Goal: Book appointment/travel/reservation

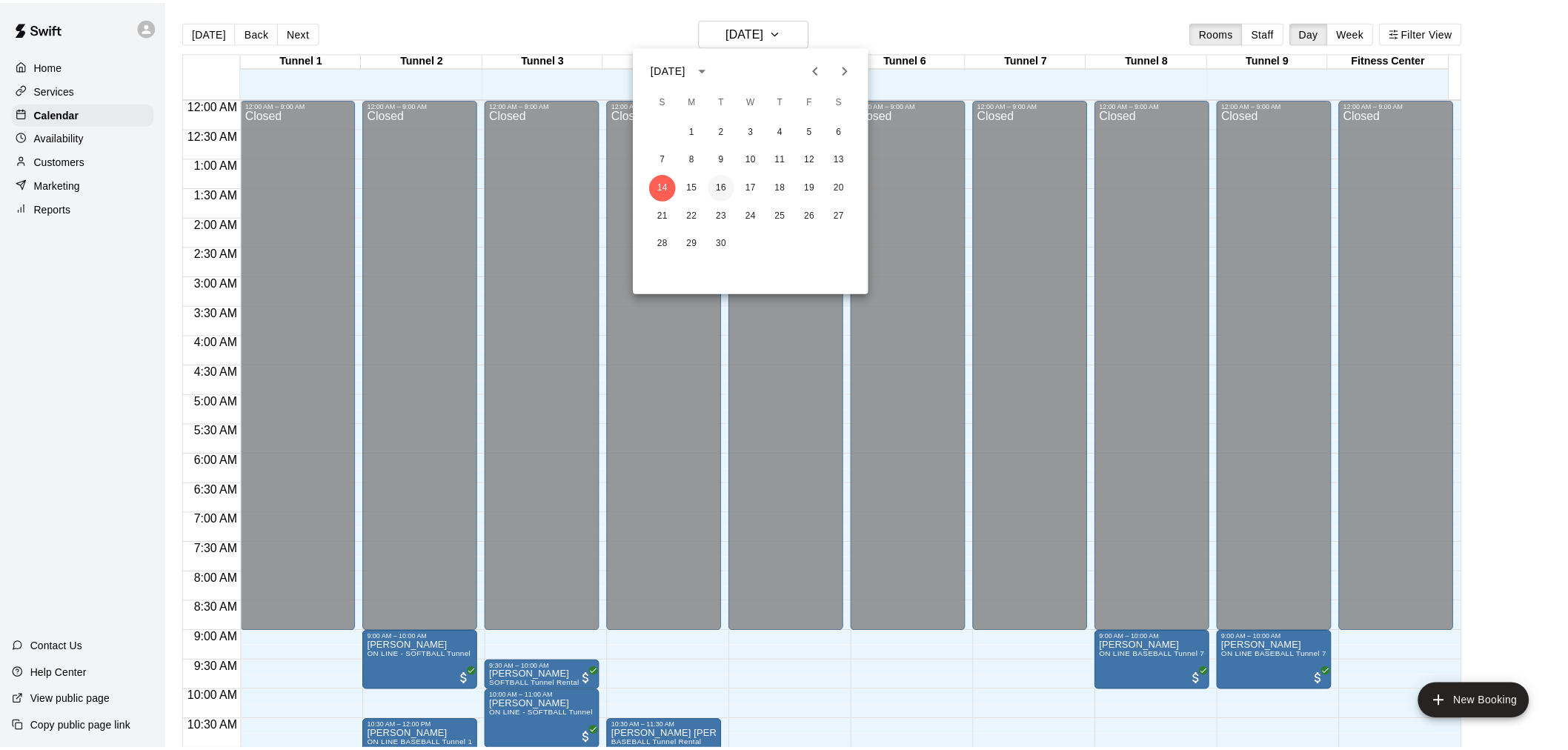
scroll to position [469, 0]
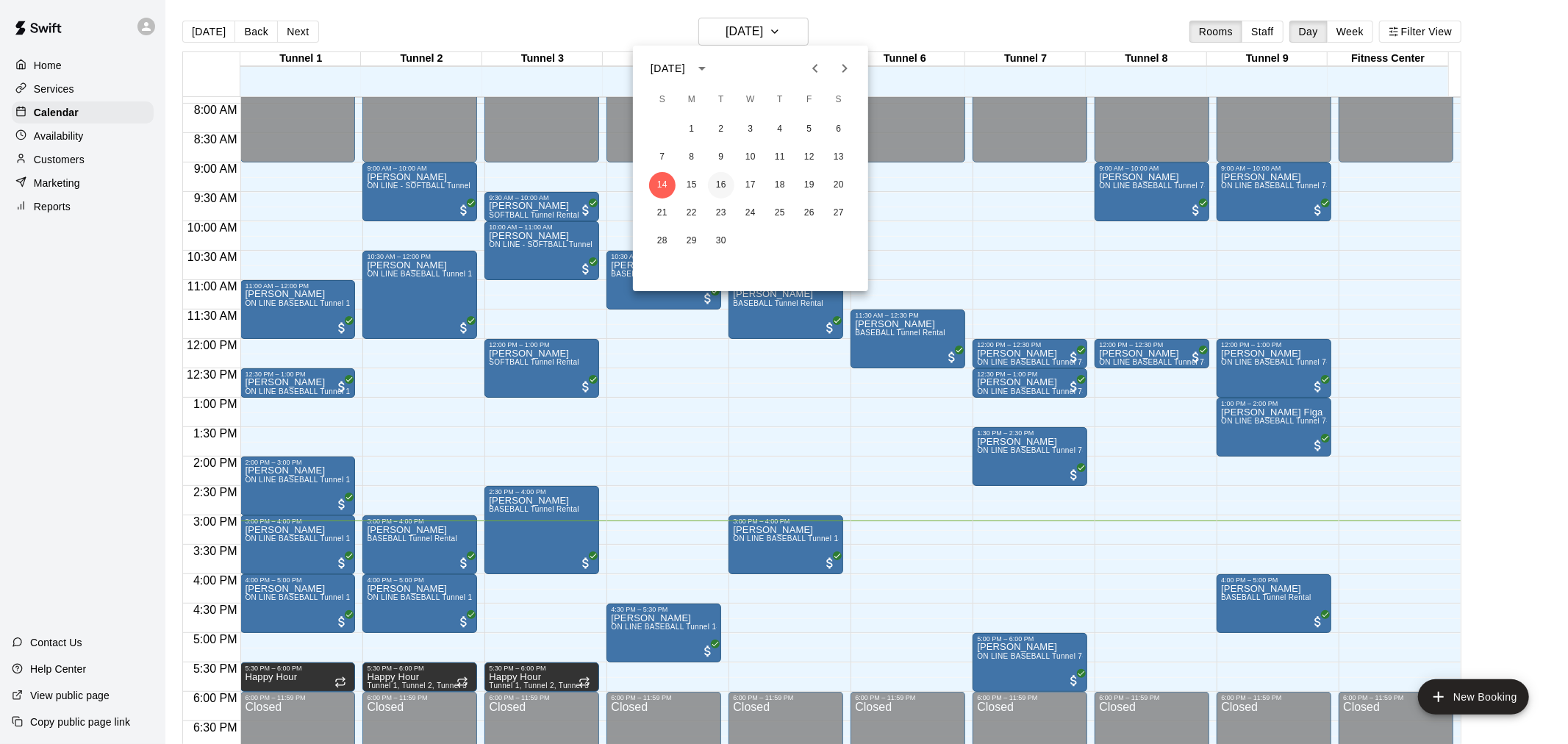
click at [719, 186] on button "16" at bounding box center [720, 185] width 27 height 27
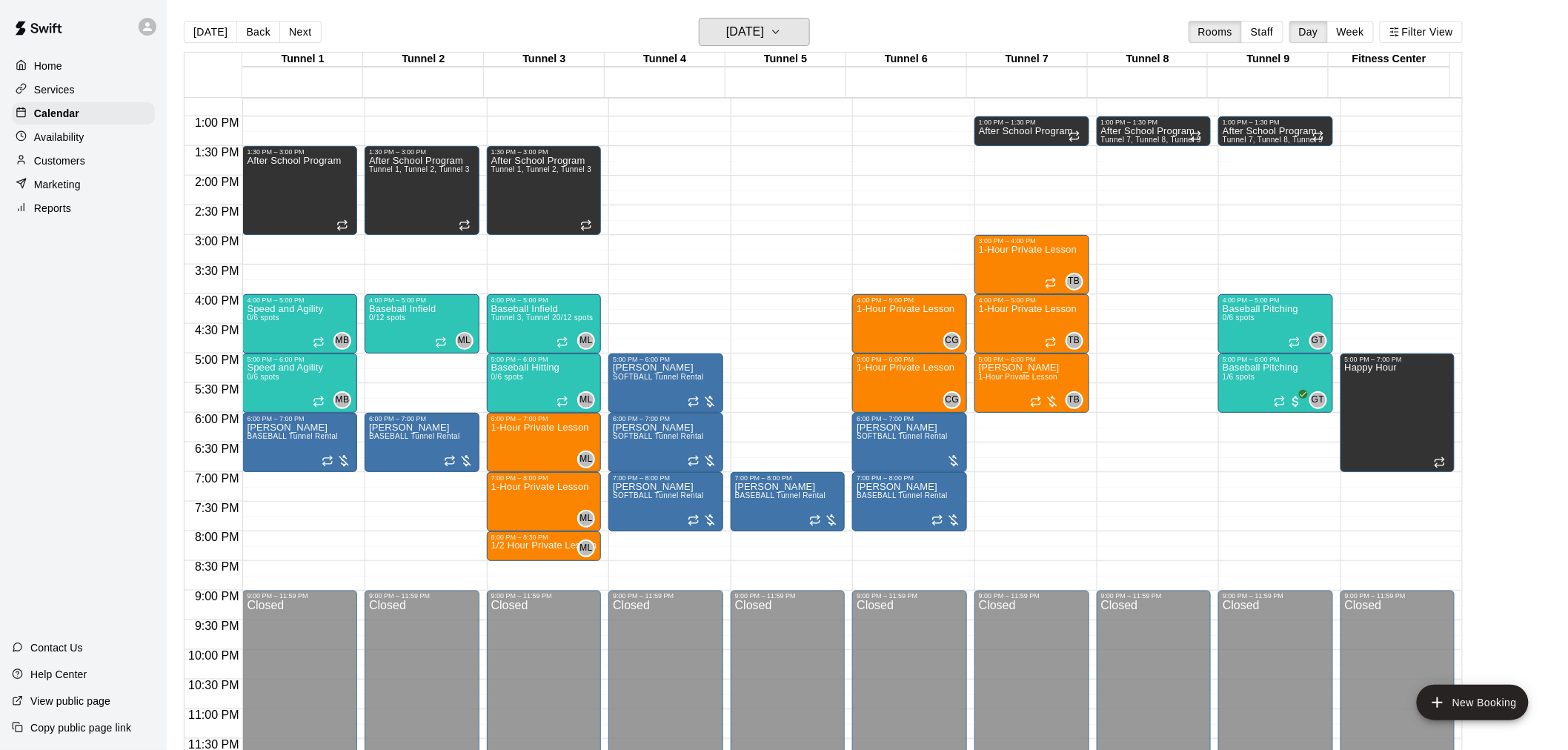
scroll to position [754, 0]
drag, startPoint x: 1016, startPoint y: 449, endPoint x: 1013, endPoint y: 497, distance: 48.1
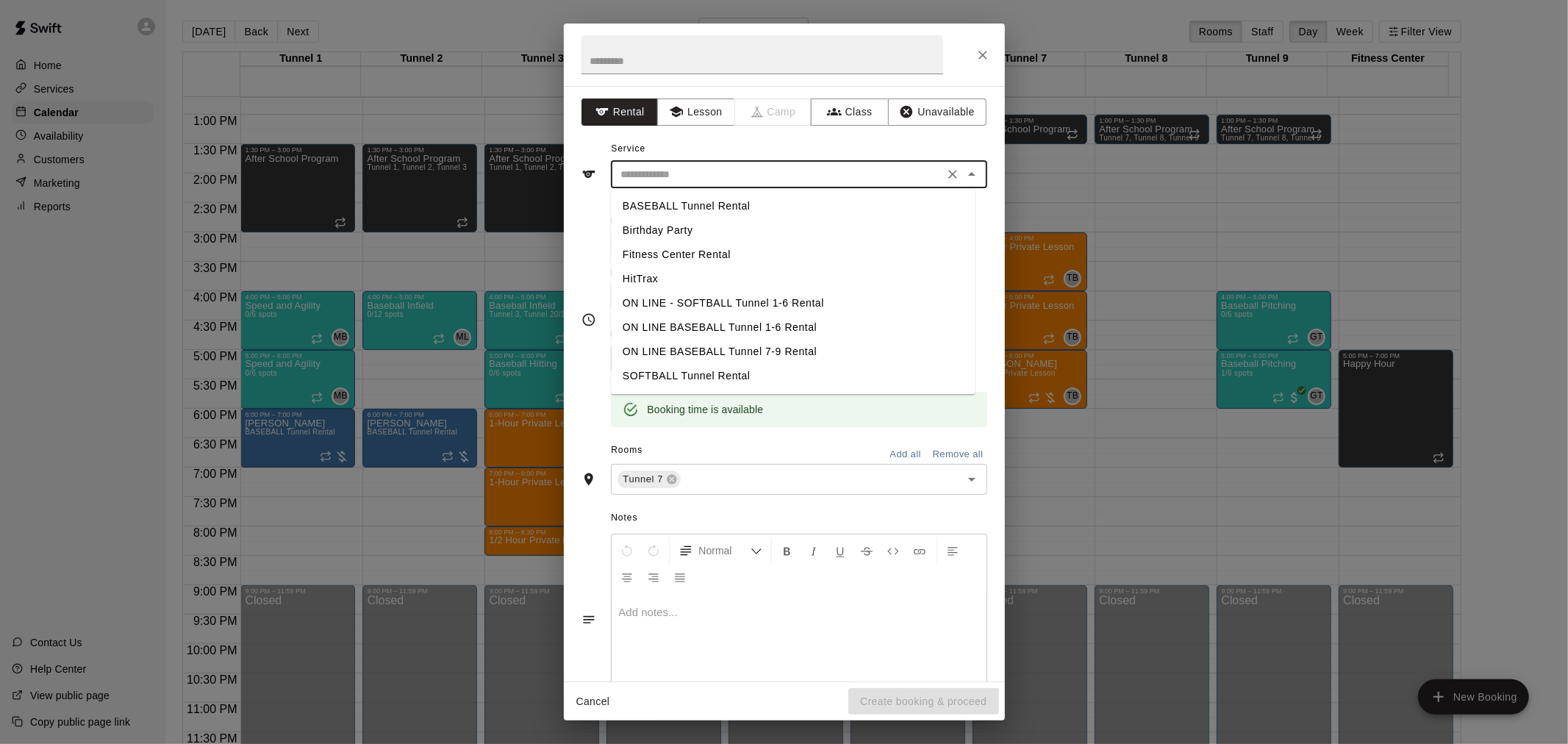
click at [749, 170] on input "text" at bounding box center [777, 174] width 324 height 19
click at [806, 214] on li "BASEBALL Tunnel Rental" at bounding box center [793, 205] width 364 height 25
type input "**********"
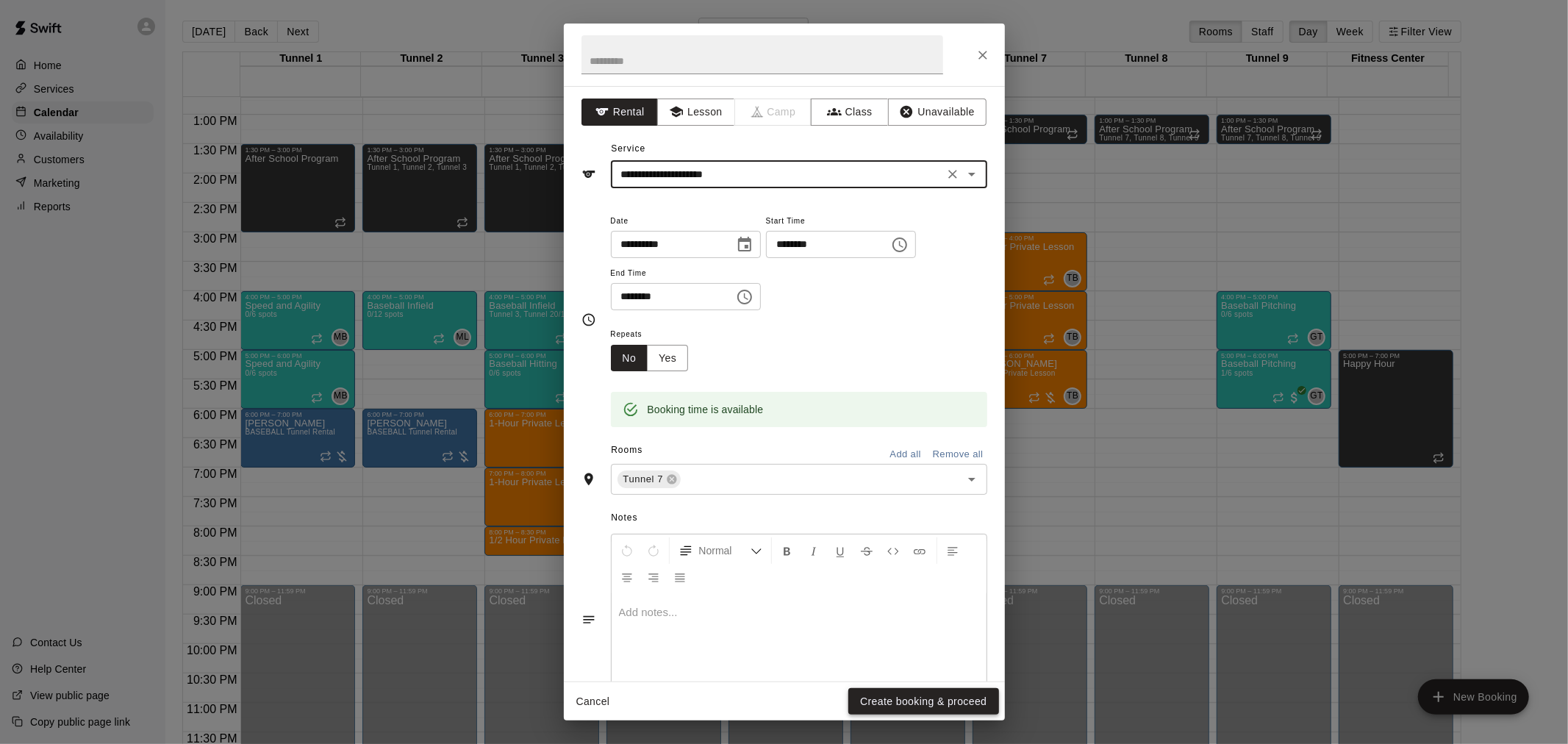
click at [989, 702] on button "Create booking & proceed" at bounding box center [923, 702] width 150 height 28
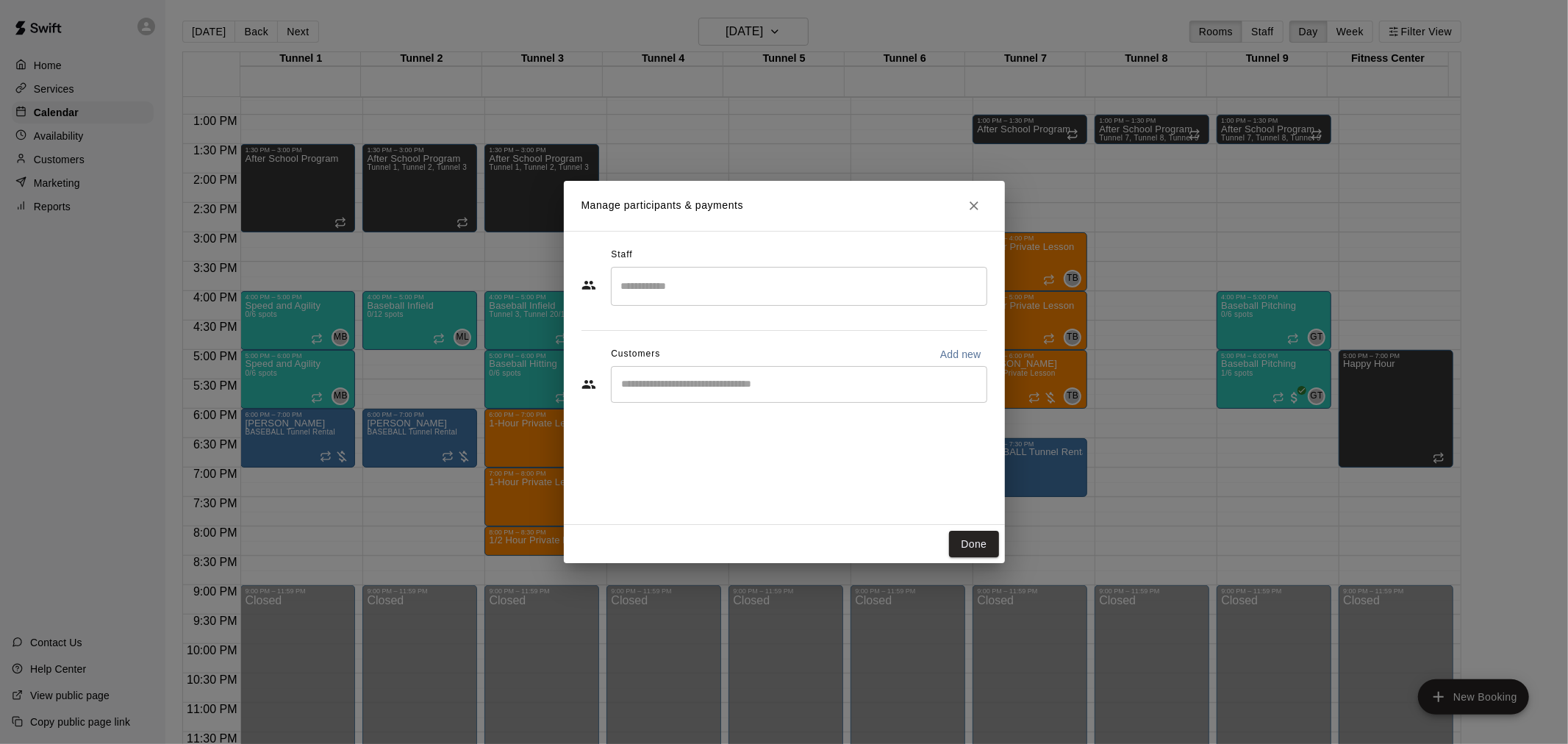
click at [799, 394] on div "​" at bounding box center [799, 384] width 376 height 36
type input "*******"
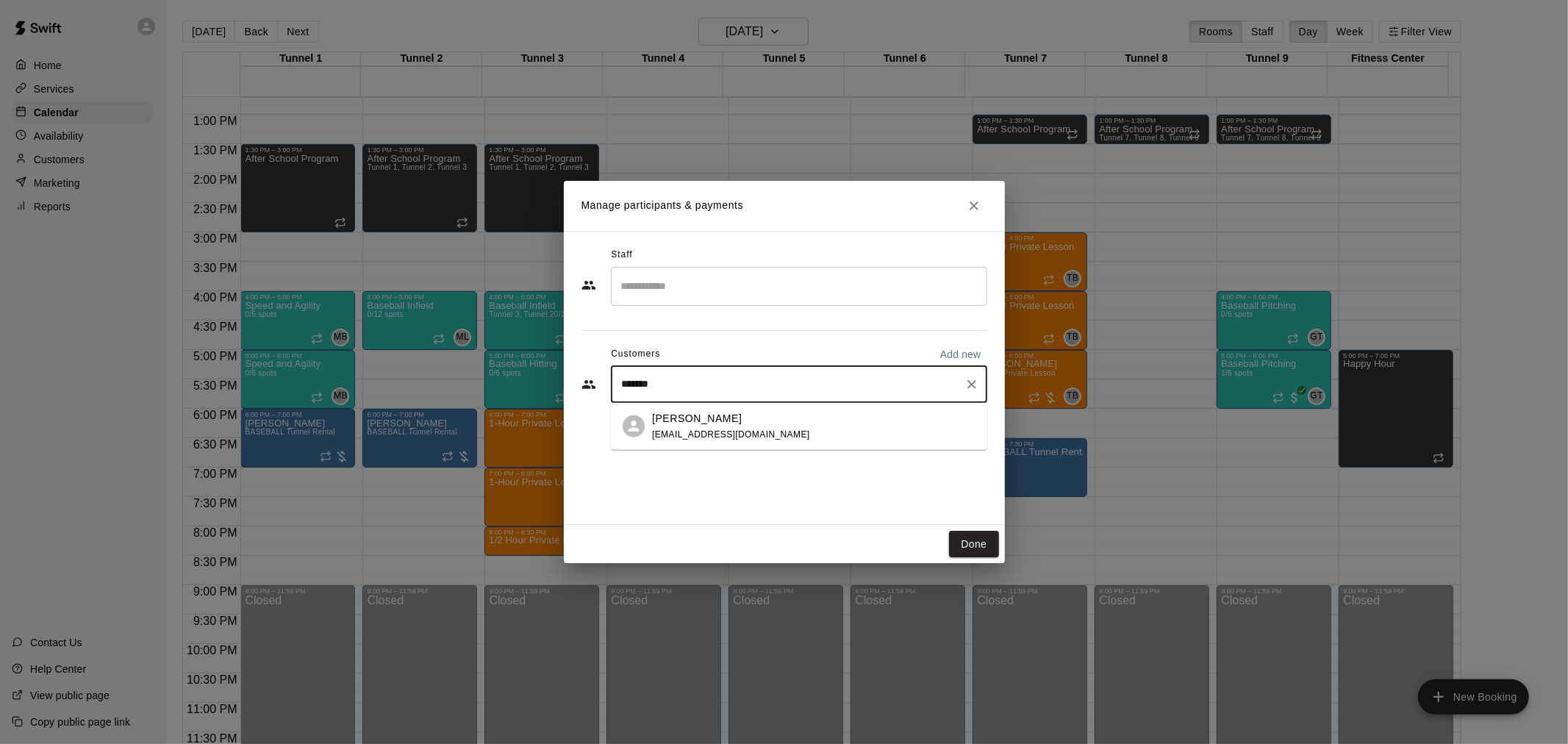
click at [831, 421] on div "[PERSON_NAME] [EMAIL_ADDRESS][DOMAIN_NAME]" at bounding box center [813, 426] width 323 height 31
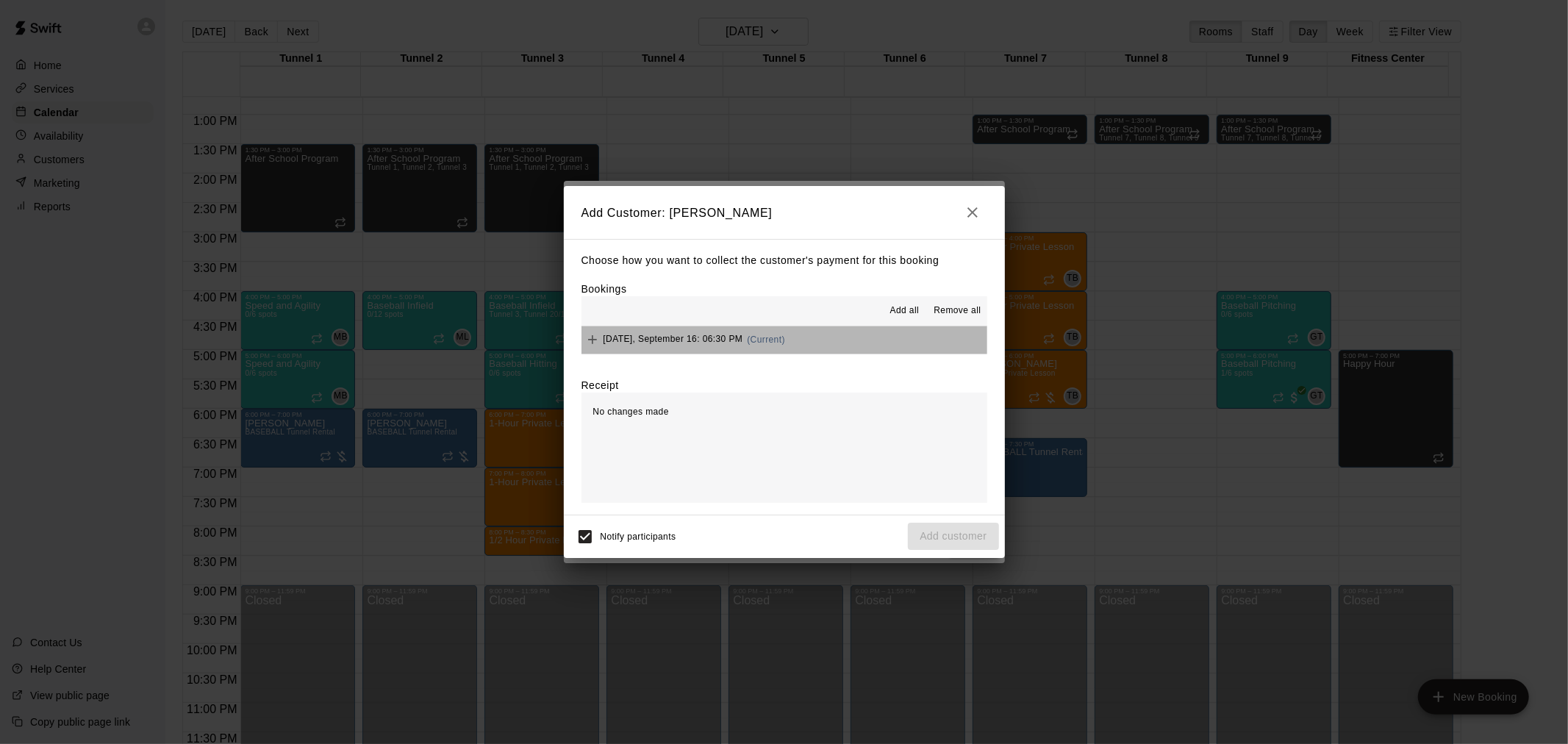
click at [790, 332] on button "[DATE], September 16: 06:30 PM (Current)" at bounding box center [784, 340] width 406 height 28
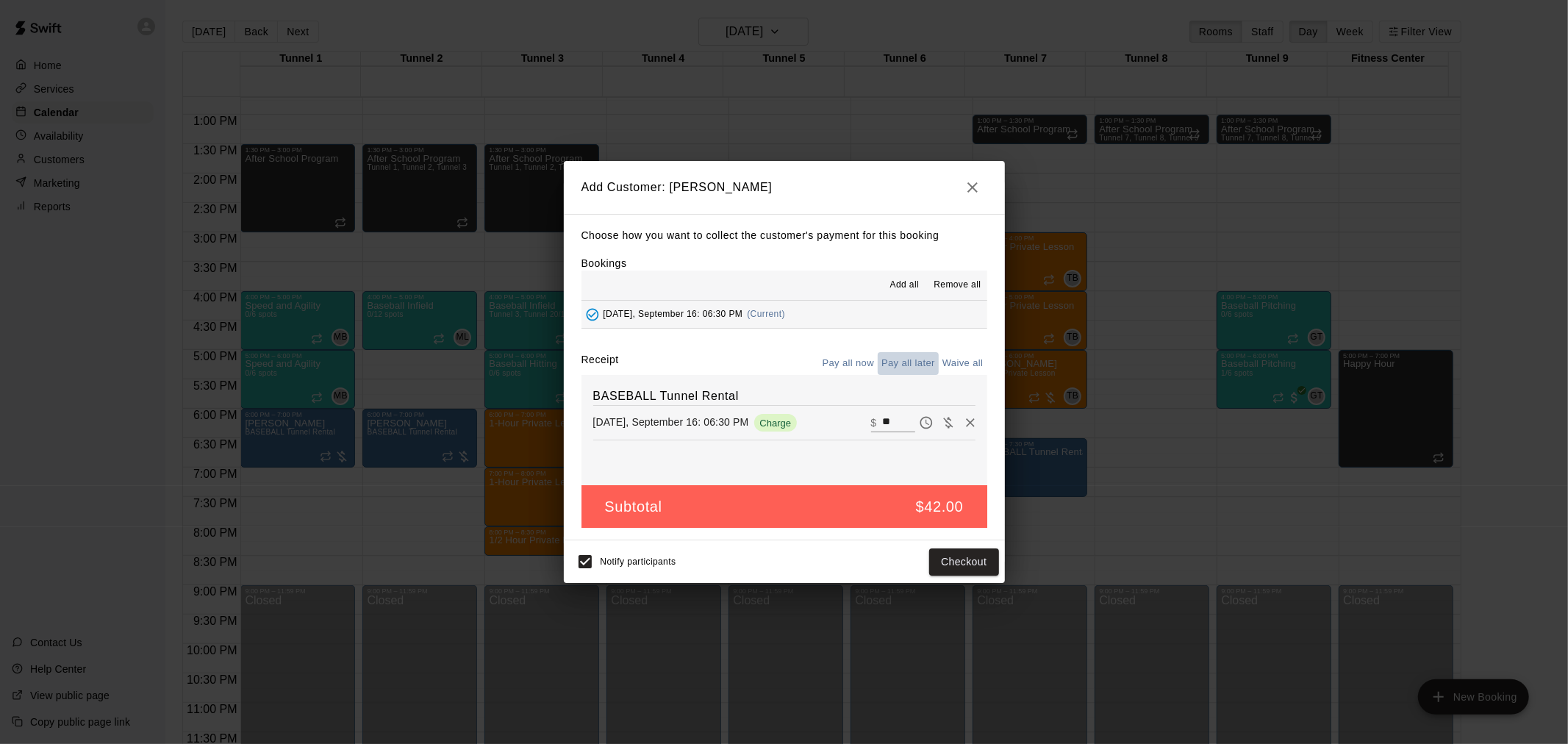
click at [912, 362] on button "Pay all later" at bounding box center [908, 363] width 61 height 23
click at [980, 568] on button "Add customer" at bounding box center [953, 562] width 90 height 28
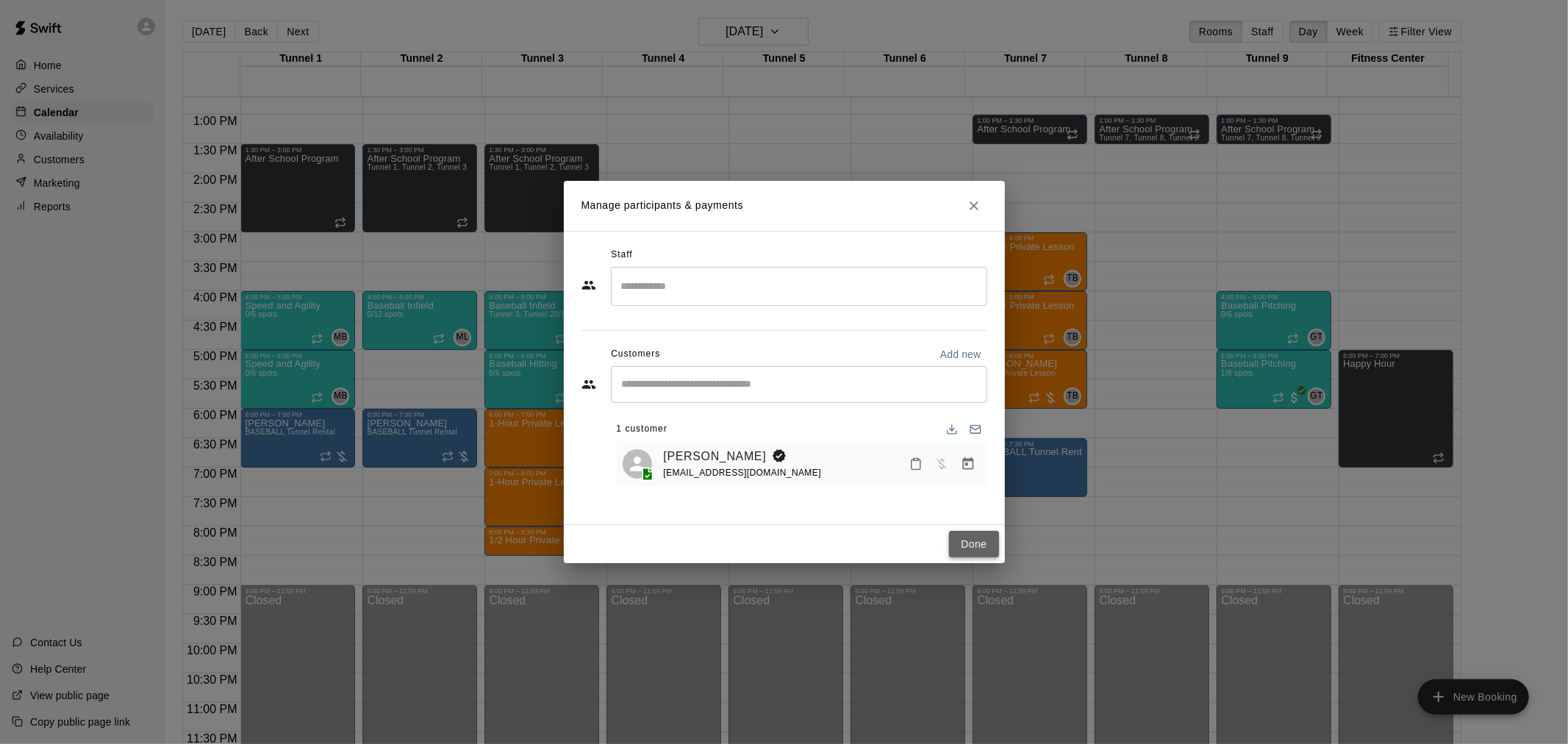
click at [990, 544] on button "Done" at bounding box center [974, 544] width 49 height 28
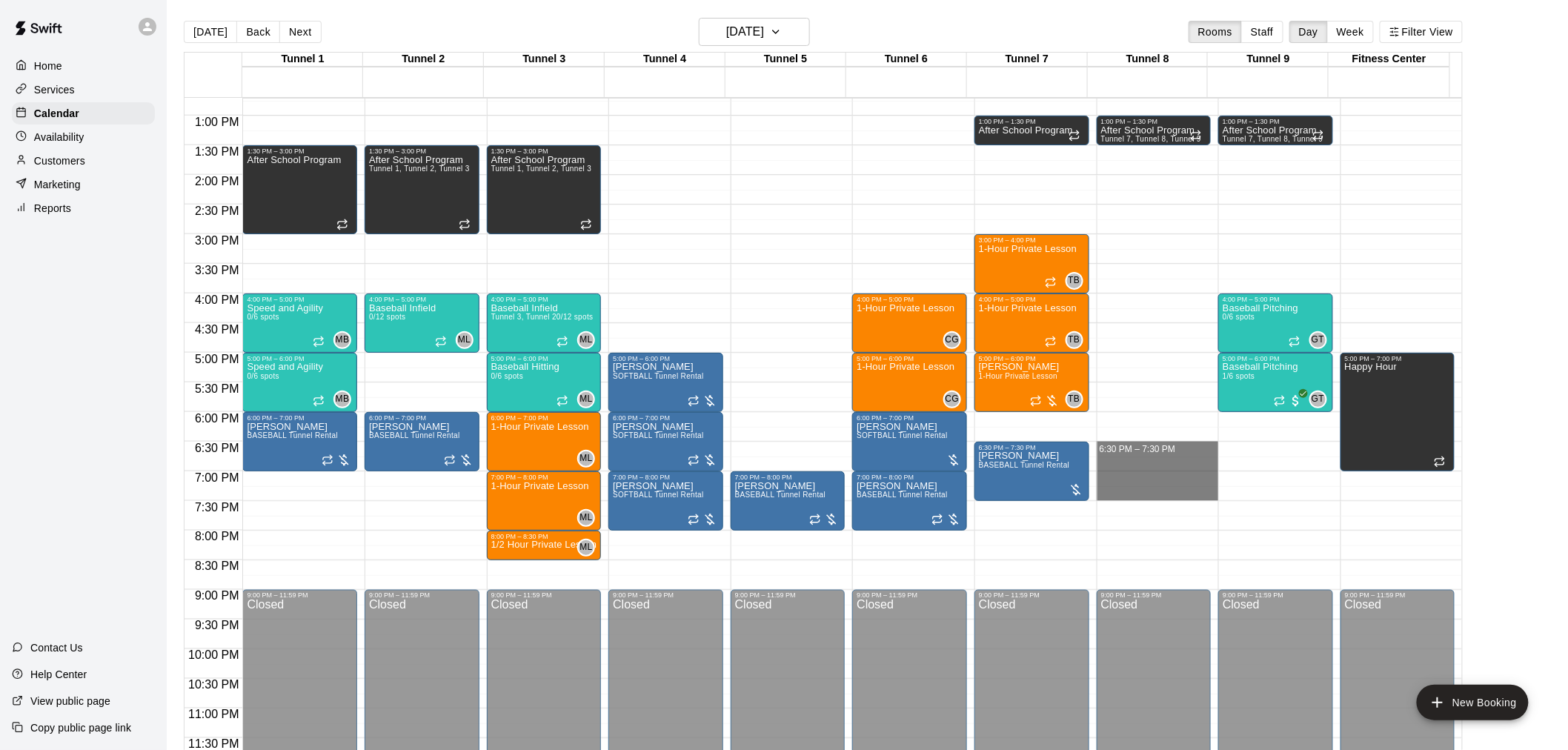
drag, startPoint x: 1128, startPoint y: 448, endPoint x: 1134, endPoint y: 487, distance: 39.5
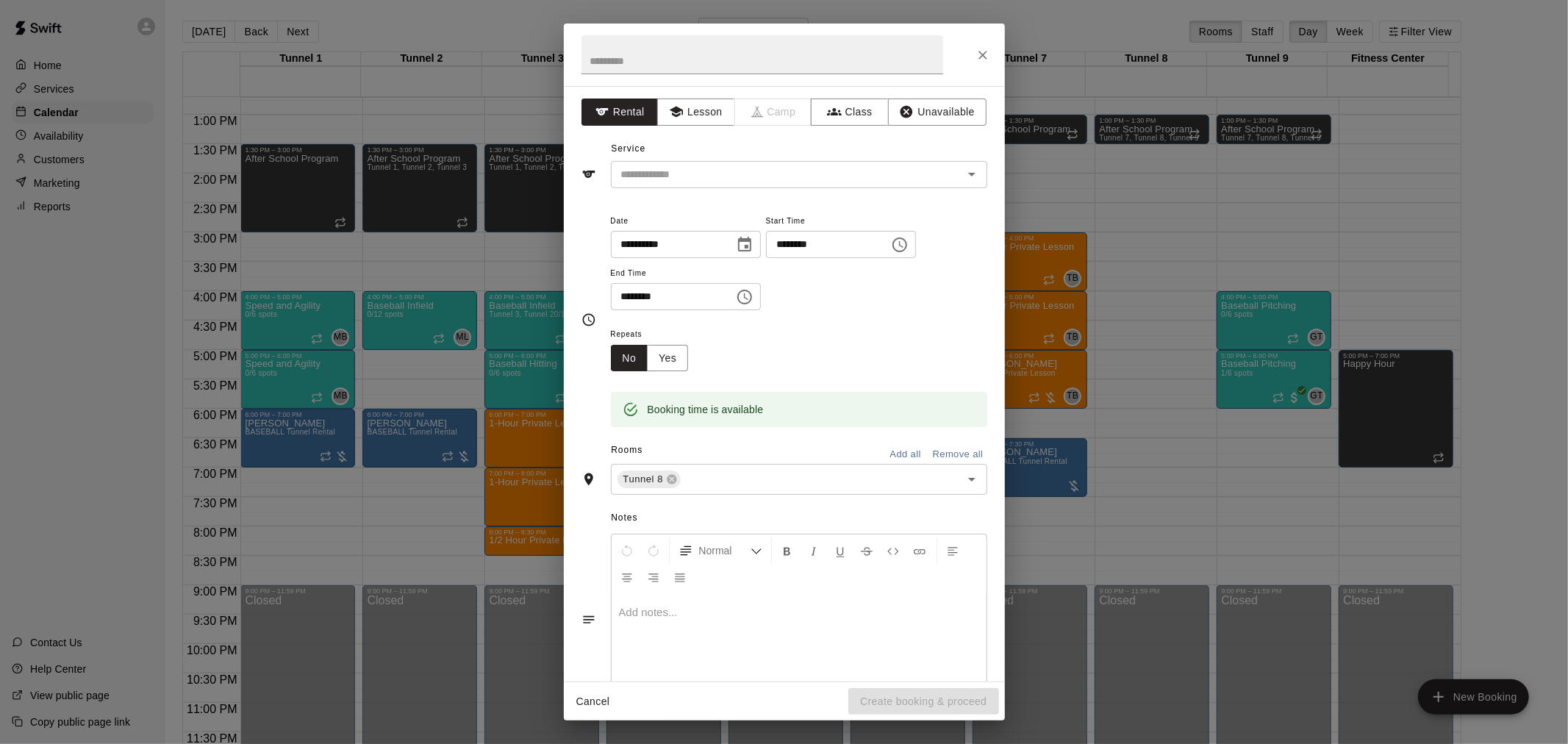
click at [844, 156] on div "Service ​" at bounding box center [784, 163] width 406 height 51
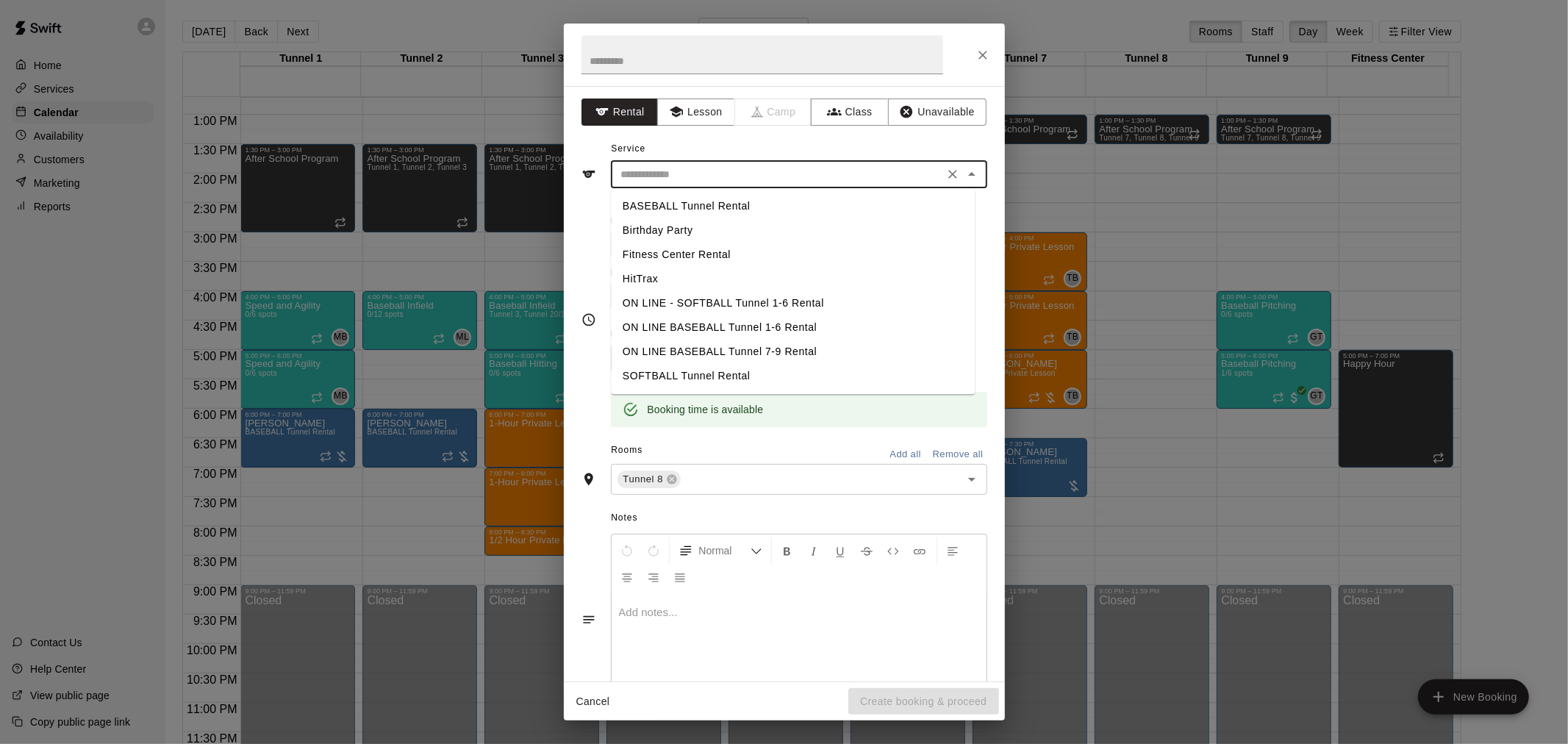
click at [845, 174] on input "text" at bounding box center [777, 174] width 324 height 19
click at [804, 211] on li "BASEBALL Tunnel Rental" at bounding box center [793, 205] width 364 height 25
type input "**********"
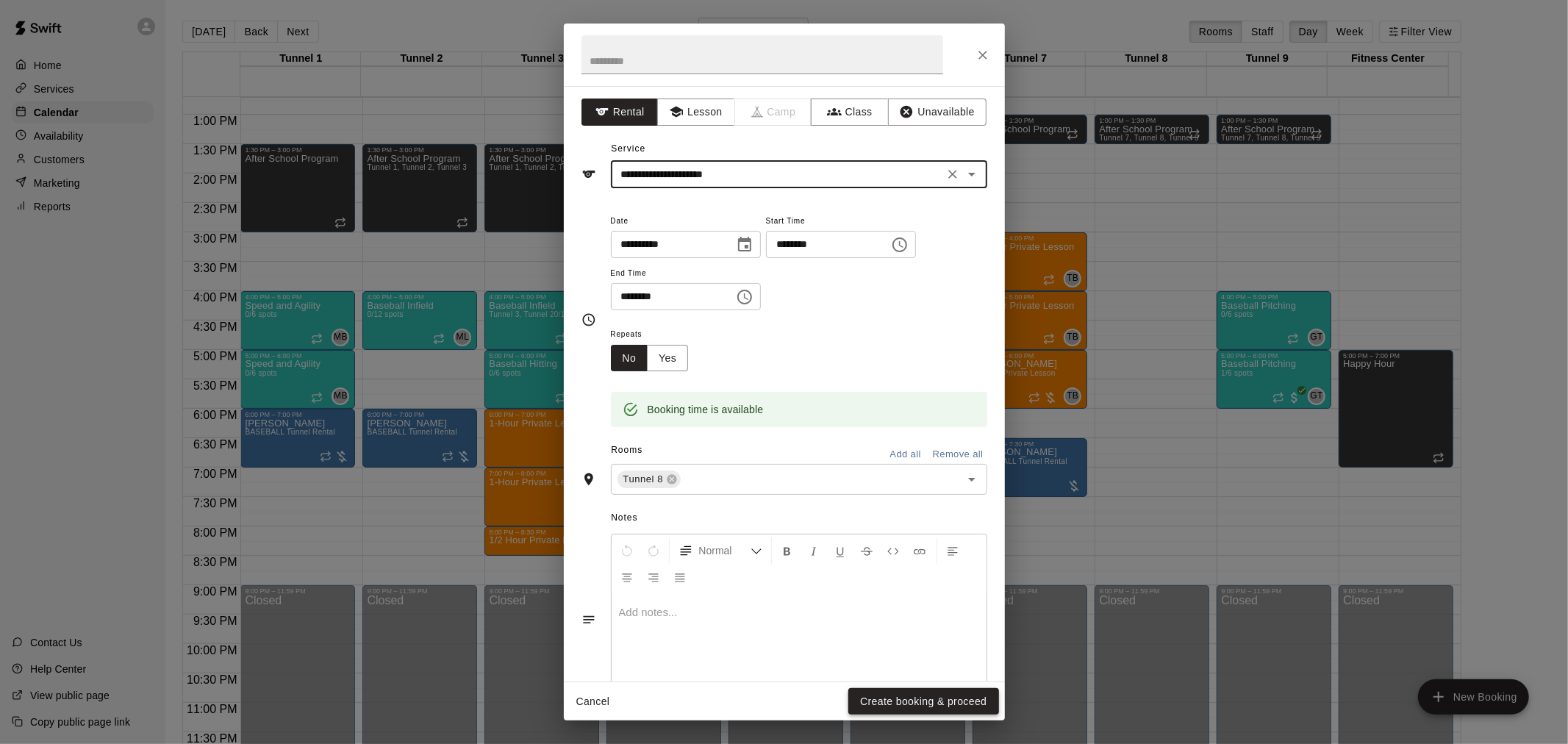
click at [910, 704] on button "Create booking & proceed" at bounding box center [923, 702] width 150 height 28
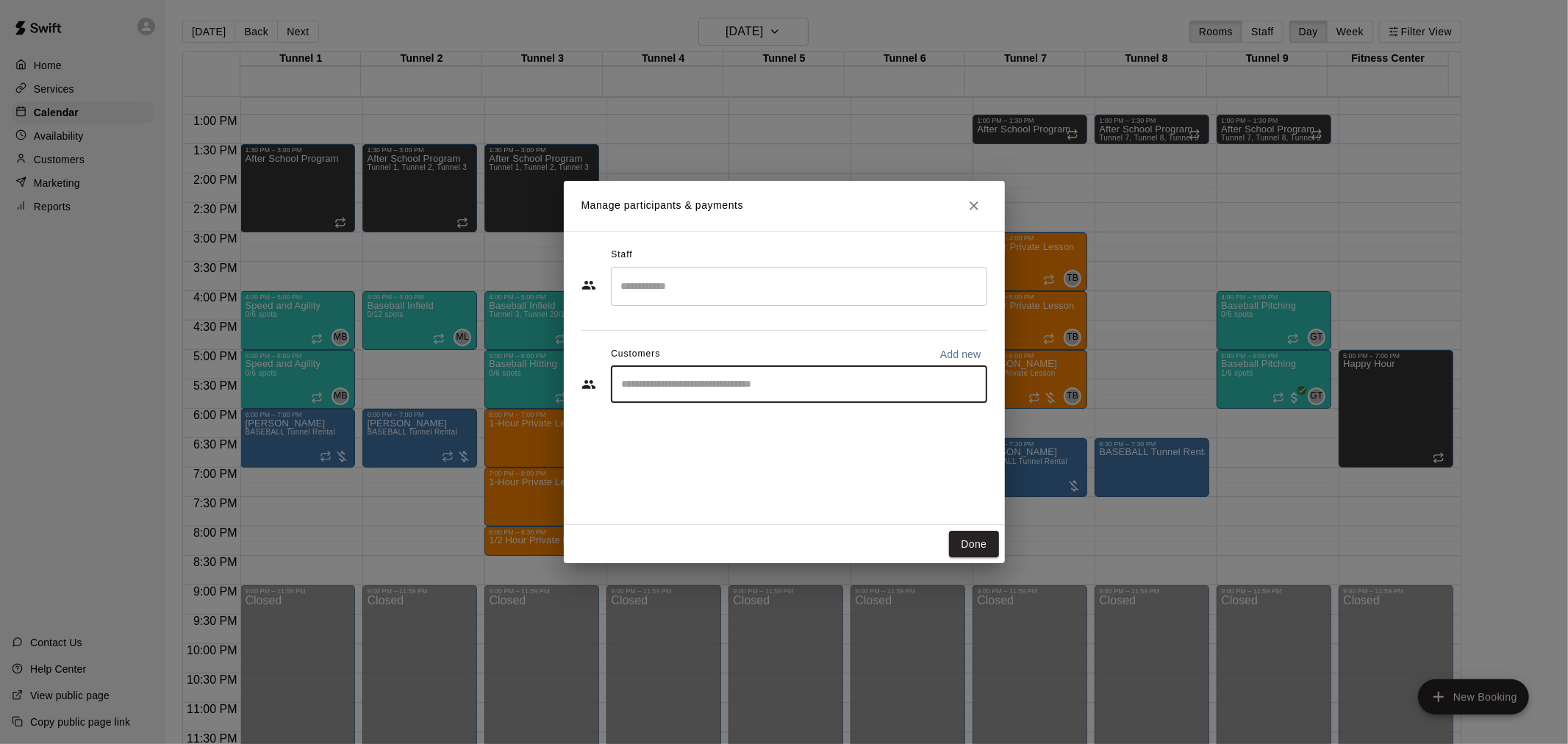
drag, startPoint x: 818, startPoint y: 501, endPoint x: 722, endPoint y: 379, distance: 155.2
click at [722, 379] on input "Start typing to search customers..." at bounding box center [799, 384] width 364 height 15
type input "**********"
click at [794, 436] on div "[PERSON_NAME] [EMAIL_ADDRESS][DOMAIN_NAME]" at bounding box center [813, 426] width 323 height 31
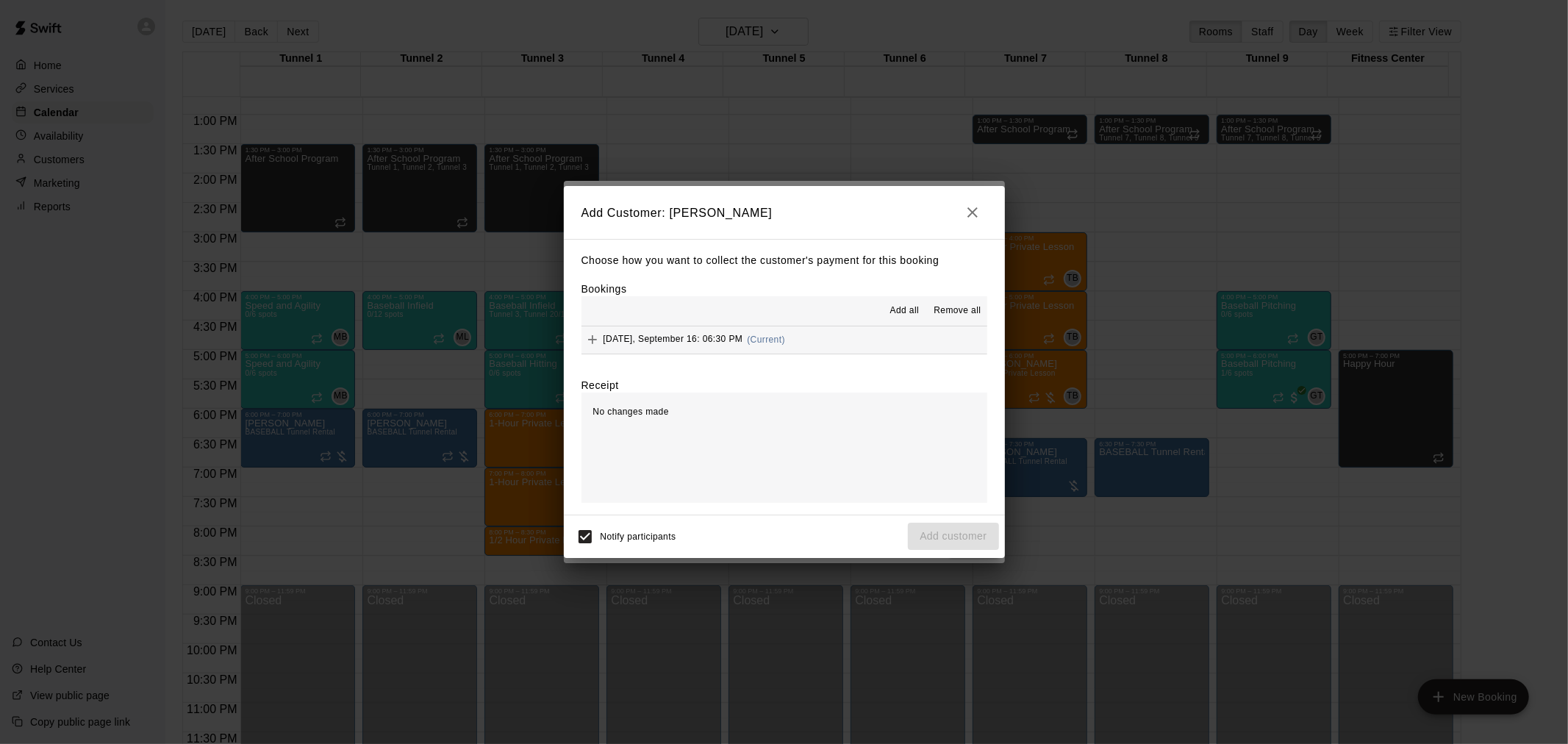
click at [785, 348] on div "[DATE], September 16: 06:30 PM (Current)" at bounding box center [683, 339] width 203 height 22
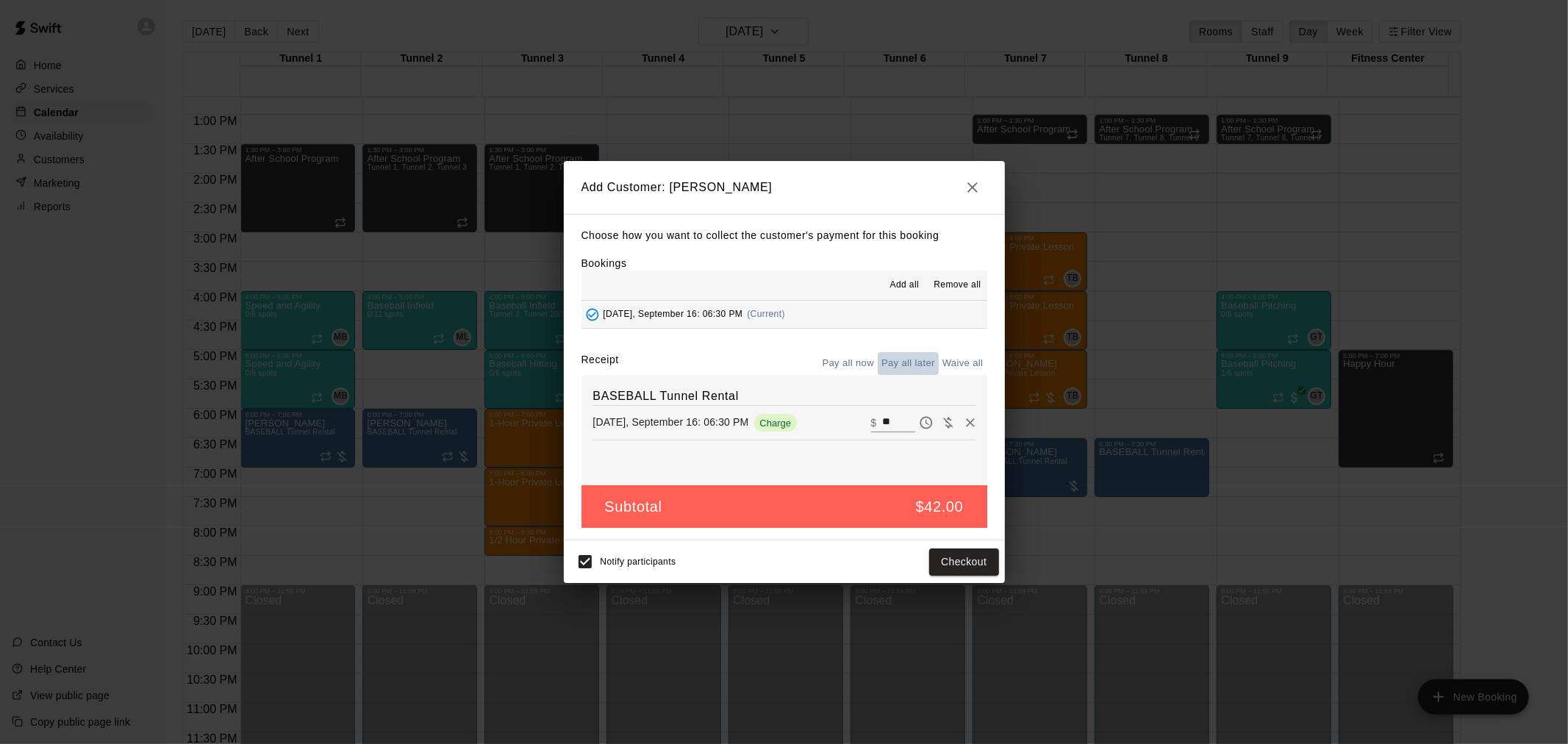
click at [897, 368] on button "Pay all later" at bounding box center [908, 363] width 61 height 23
click at [961, 564] on button "Add customer" at bounding box center [953, 562] width 90 height 28
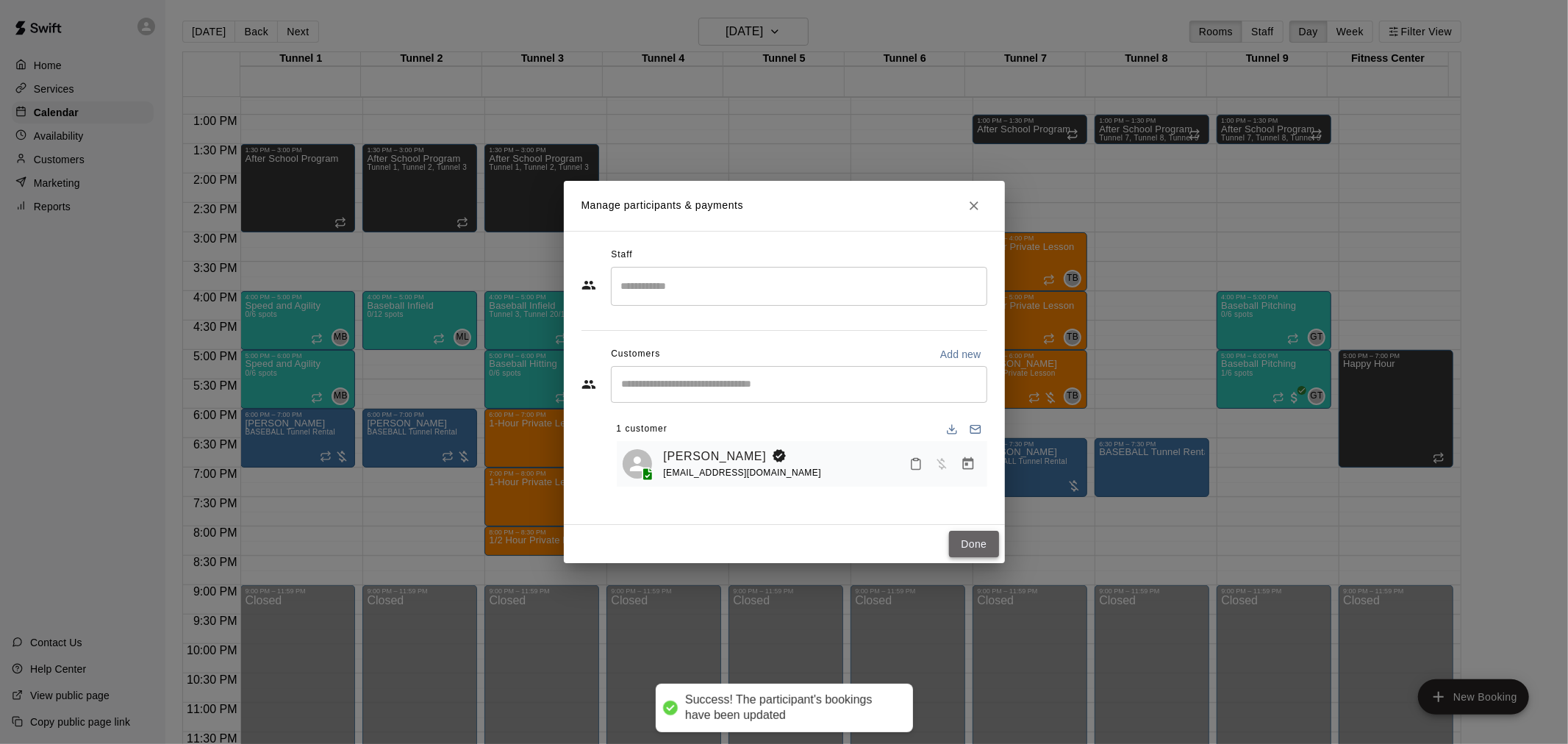
click at [986, 545] on button "Done" at bounding box center [974, 544] width 49 height 28
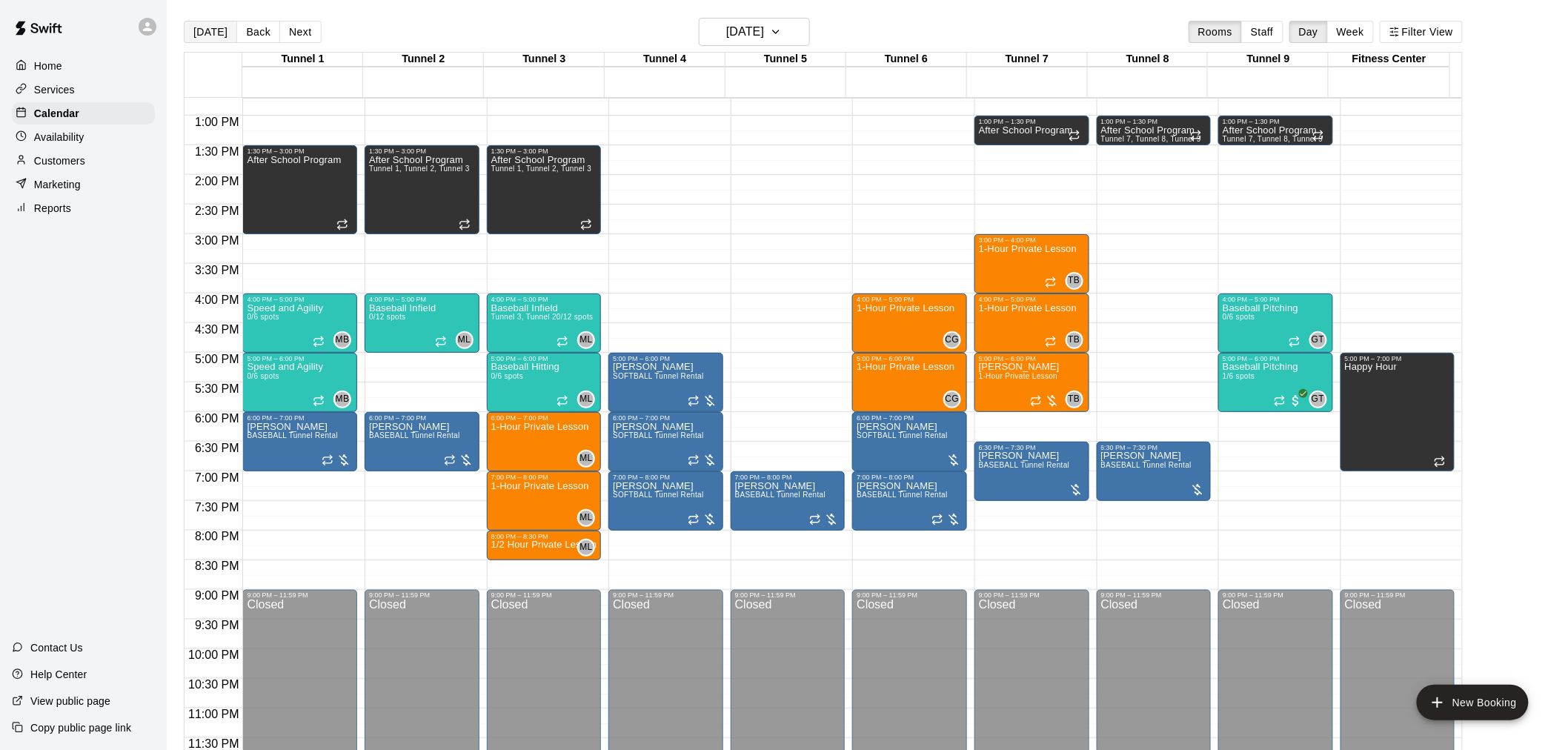
click at [211, 30] on button "[DATE]" at bounding box center [211, 32] width 53 height 22
